Goal: Task Accomplishment & Management: Complete application form

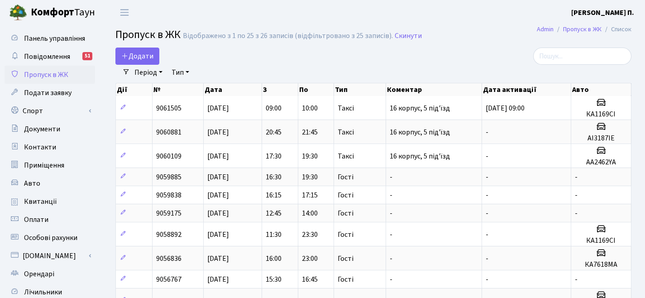
select select "25"
click at [146, 52] on span "Додати" at bounding box center [137, 56] width 32 height 10
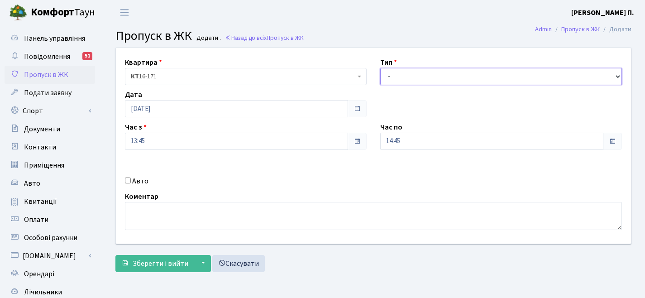
click at [461, 77] on select "- Доставка Таксі Гості Сервіс" at bounding box center [501, 76] width 242 height 17
select select "2"
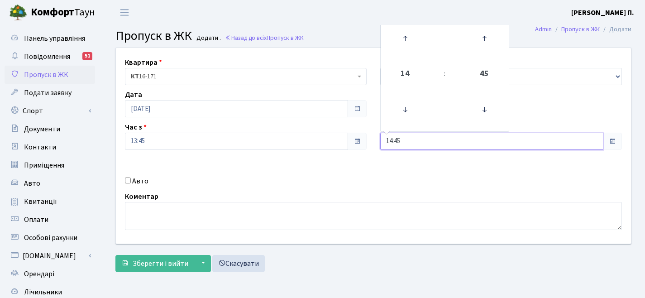
click at [421, 141] on input "14:45" at bounding box center [491, 141] width 223 height 17
click at [486, 34] on icon at bounding box center [484, 38] width 24 height 24
type input "15:00"
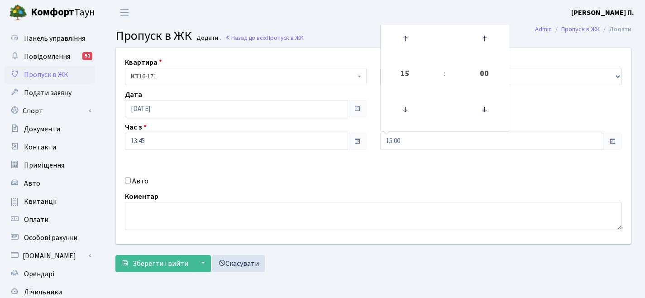
click at [133, 182] on label "Авто" at bounding box center [140, 181] width 16 height 11
click at [131, 182] on input "Авто" at bounding box center [128, 180] width 6 height 6
checkbox input "true"
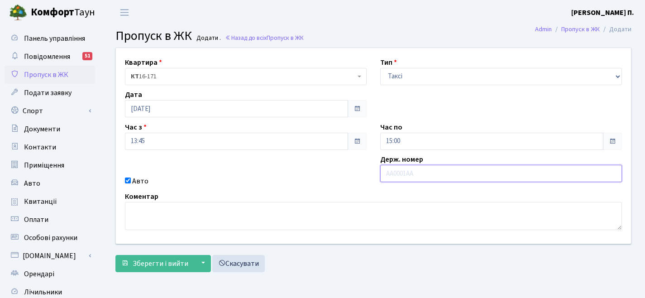
paste input "КА3840ОО"
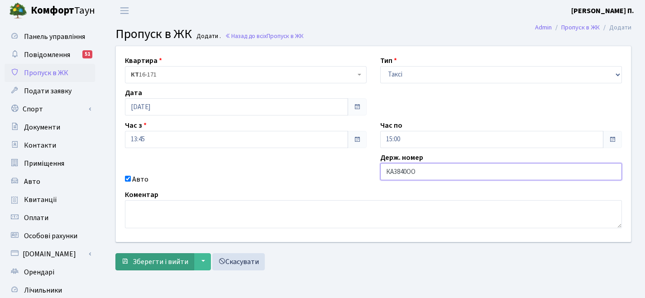
type input "КА3840ОО"
click at [155, 263] on span "Зберегти і вийти" at bounding box center [161, 262] width 56 height 10
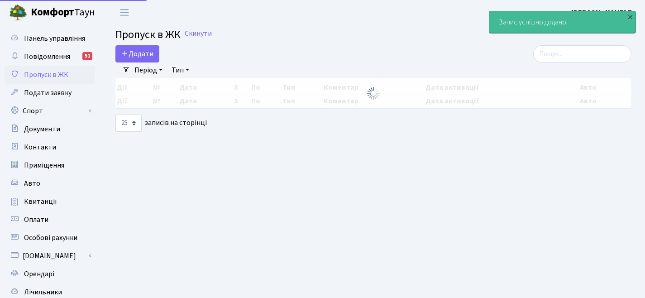
select select "25"
